Goal: Information Seeking & Learning: Learn about a topic

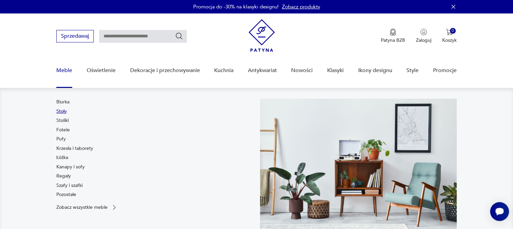
click at [64, 111] on link "Stoły" at bounding box center [61, 111] width 10 height 7
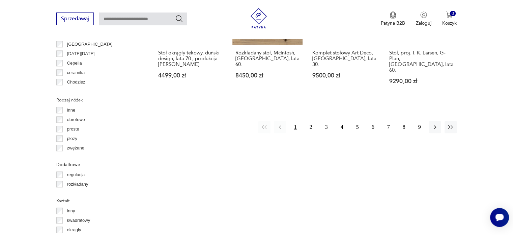
scroll to position [752, 0]
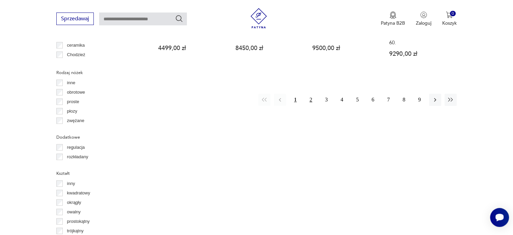
click at [310, 93] on button "2" at bounding box center [311, 99] width 12 height 12
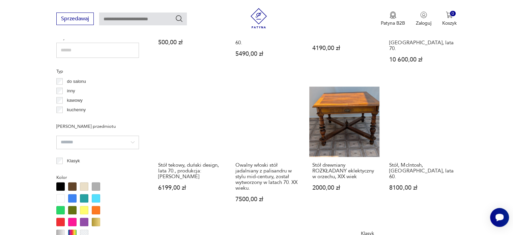
scroll to position [516, 0]
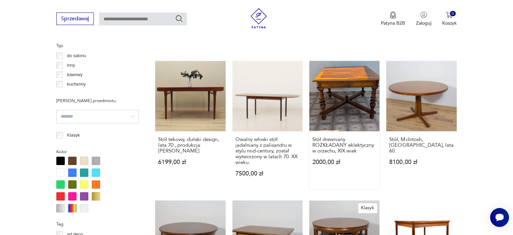
click at [351, 74] on link "Stół drewniany ROZKŁADANY eklektyczny w orzechu, XIX wiek 2000,00 zł" at bounding box center [344, 125] width 70 height 129
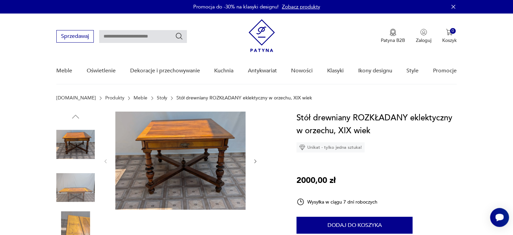
click at [202, 163] on img at bounding box center [180, 160] width 130 height 98
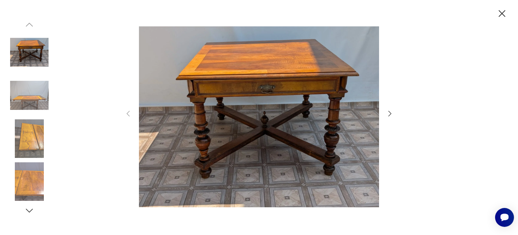
click at [390, 113] on icon "button" at bounding box center [390, 112] width 3 height 5
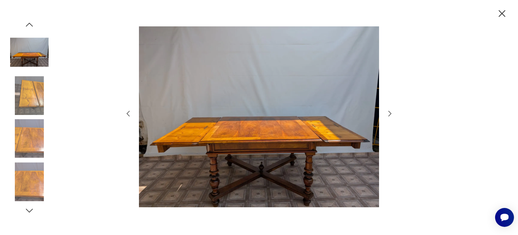
click at [390, 113] on icon "button" at bounding box center [390, 112] width 3 height 5
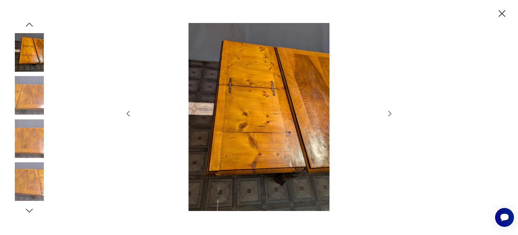
click at [390, 113] on icon "button" at bounding box center [390, 112] width 3 height 5
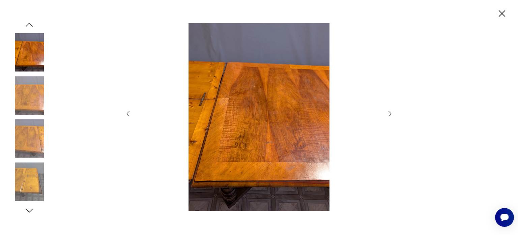
click at [390, 113] on icon "button" at bounding box center [390, 112] width 3 height 5
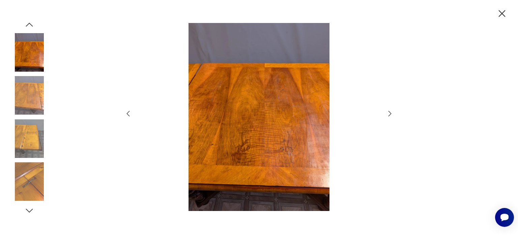
click at [390, 113] on icon "button" at bounding box center [390, 112] width 3 height 5
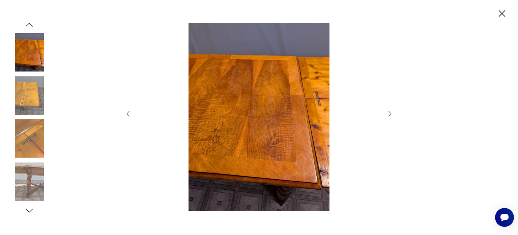
click at [390, 113] on icon "button" at bounding box center [390, 112] width 3 height 5
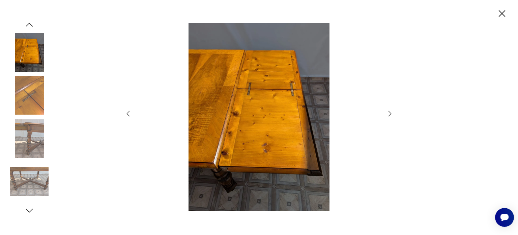
click at [390, 113] on icon "button" at bounding box center [390, 112] width 3 height 5
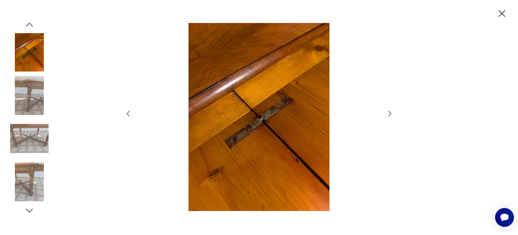
click at [390, 113] on icon "button" at bounding box center [390, 113] width 8 height 8
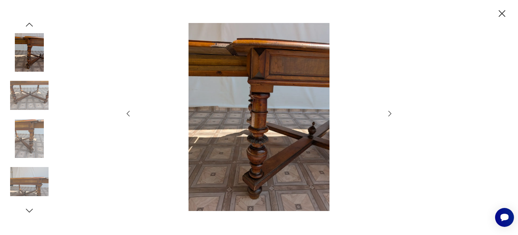
click at [390, 113] on icon "button" at bounding box center [390, 113] width 8 height 8
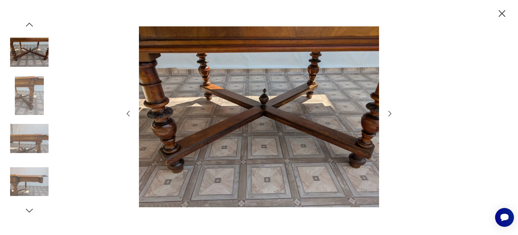
click at [390, 113] on icon "button" at bounding box center [390, 113] width 8 height 8
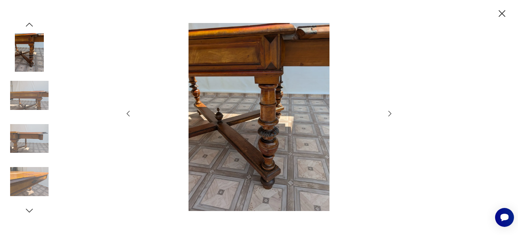
click at [390, 113] on icon "button" at bounding box center [390, 113] width 8 height 8
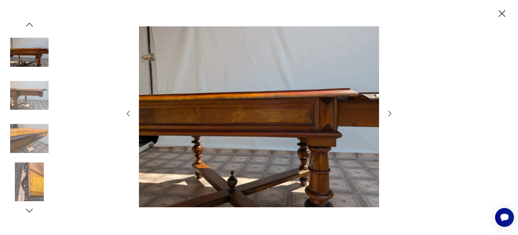
click at [390, 113] on icon "button" at bounding box center [390, 112] width 3 height 5
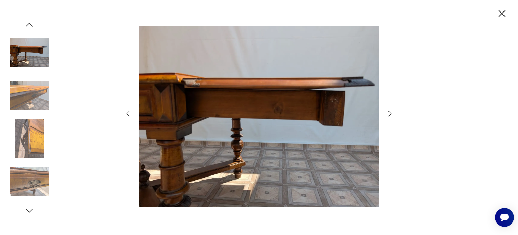
click at [390, 113] on icon "button" at bounding box center [390, 112] width 3 height 5
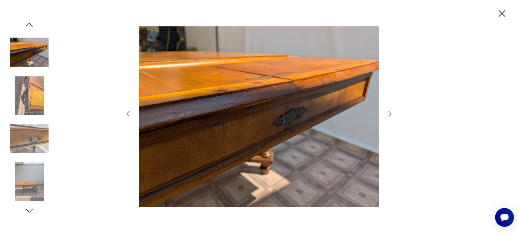
click at [390, 114] on icon "button" at bounding box center [390, 113] width 8 height 8
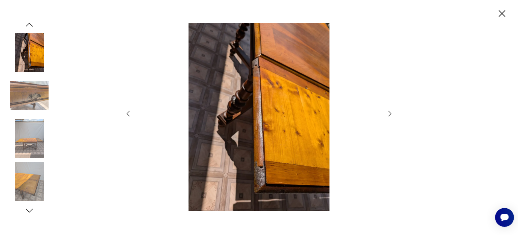
click at [390, 114] on icon "button" at bounding box center [390, 113] width 8 height 8
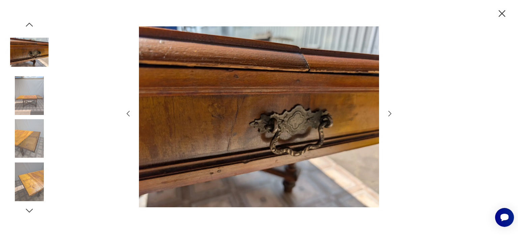
click at [390, 114] on icon "button" at bounding box center [390, 113] width 8 height 8
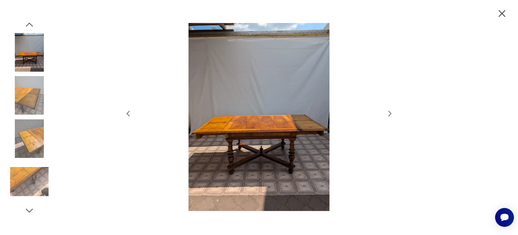
click at [390, 114] on icon "button" at bounding box center [390, 113] width 8 height 8
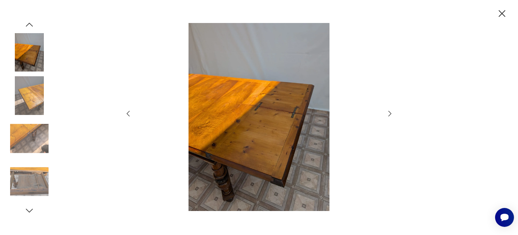
click at [390, 114] on icon "button" at bounding box center [390, 113] width 8 height 8
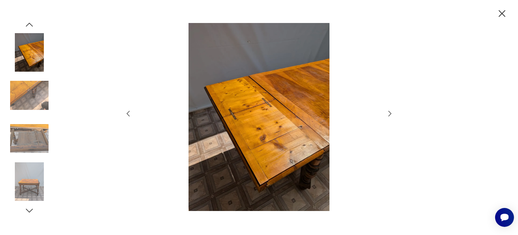
click at [390, 114] on icon "button" at bounding box center [390, 112] width 3 height 5
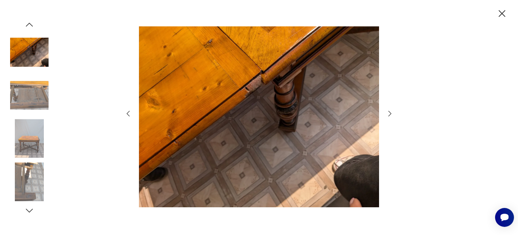
click at [390, 114] on icon "button" at bounding box center [390, 112] width 3 height 5
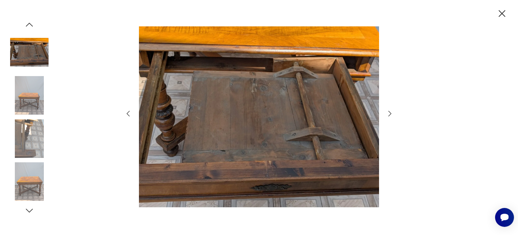
click at [390, 114] on icon "button" at bounding box center [390, 112] width 3 height 5
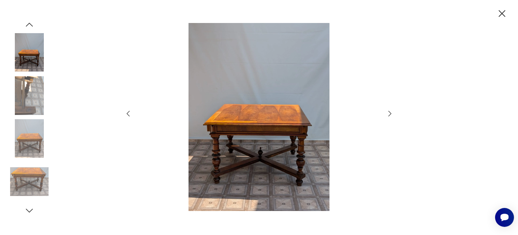
click at [272, 137] on img at bounding box center [259, 117] width 240 height 188
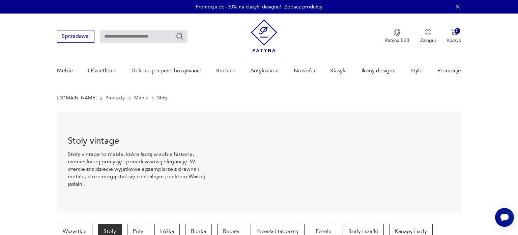
scroll to position [578, 0]
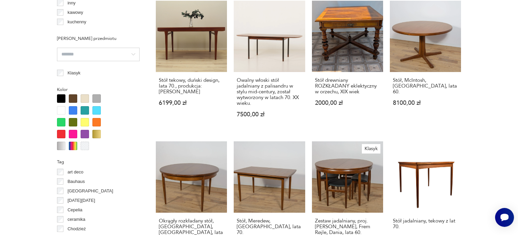
click at [479, 145] on section "Filtruj produkty Cena MIN MAX OK Promocja Datowanie OK Kraj pochodzenia Dania (…" at bounding box center [259, 177] width 518 height 950
click at [493, 87] on section "Filtruj produkty Cena MIN MAX OK Promocja Datowanie OK Kraj pochodzenia Dania (…" at bounding box center [259, 177] width 518 height 950
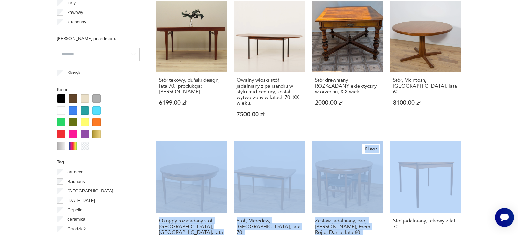
drag, startPoint x: 492, startPoint y: 74, endPoint x: 500, endPoint y: 154, distance: 79.7
click at [500, 154] on section "Filtruj produkty Cena MIN MAX OK Promocja Datowanie OK Kraj pochodzenia Dania (…" at bounding box center [259, 177] width 518 height 950
click at [497, 143] on section "Filtruj produkty Cena MIN MAX OK Promocja Datowanie OK Kraj pochodzenia Dania (…" at bounding box center [259, 177] width 518 height 950
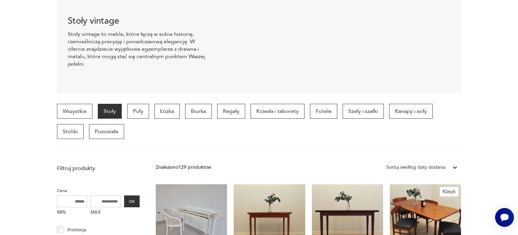
scroll to position [578, 0]
